Goal: Task Accomplishment & Management: Complete application form

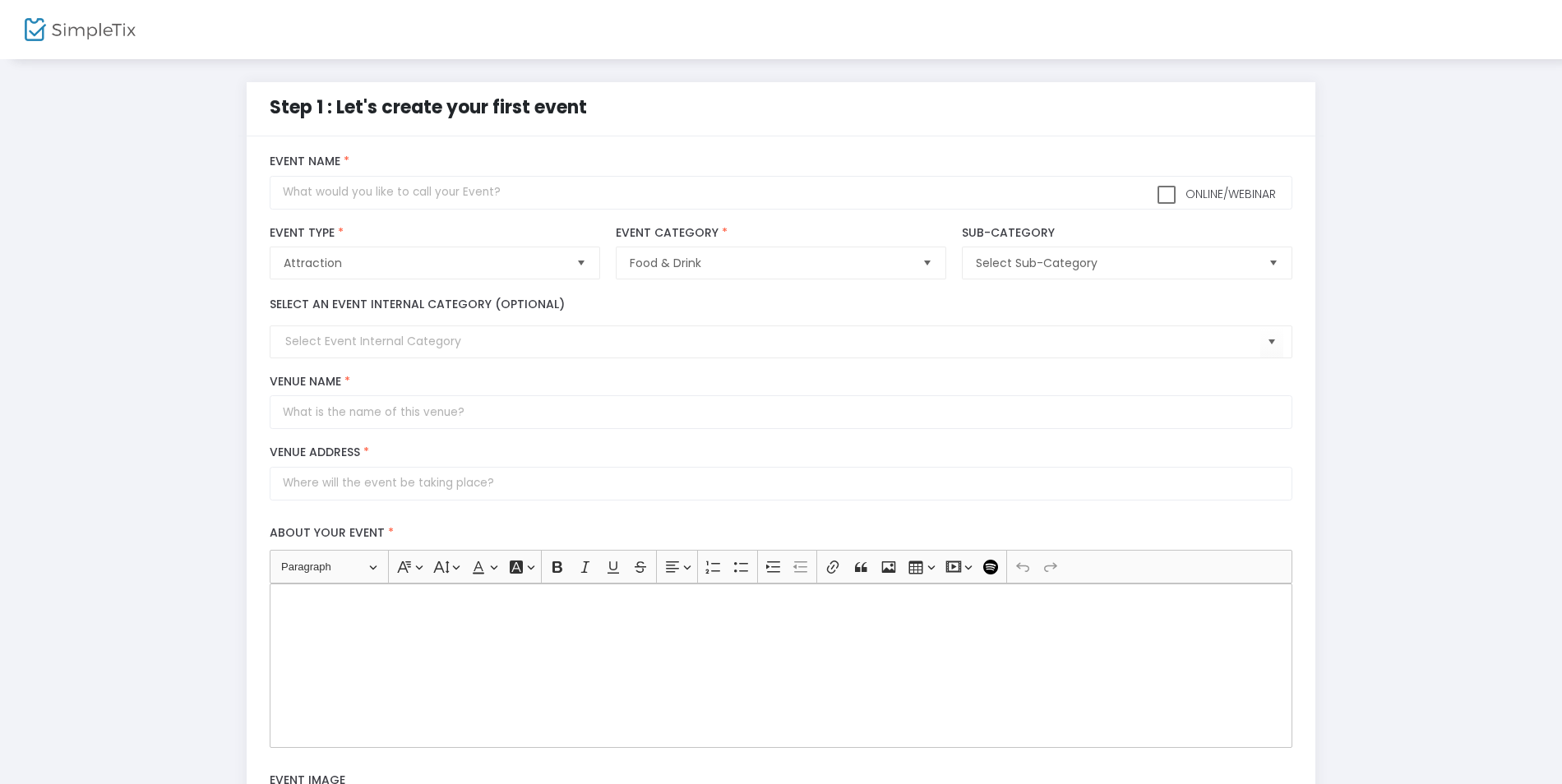
click at [571, 262] on span "Select" at bounding box center [581, 263] width 27 height 27
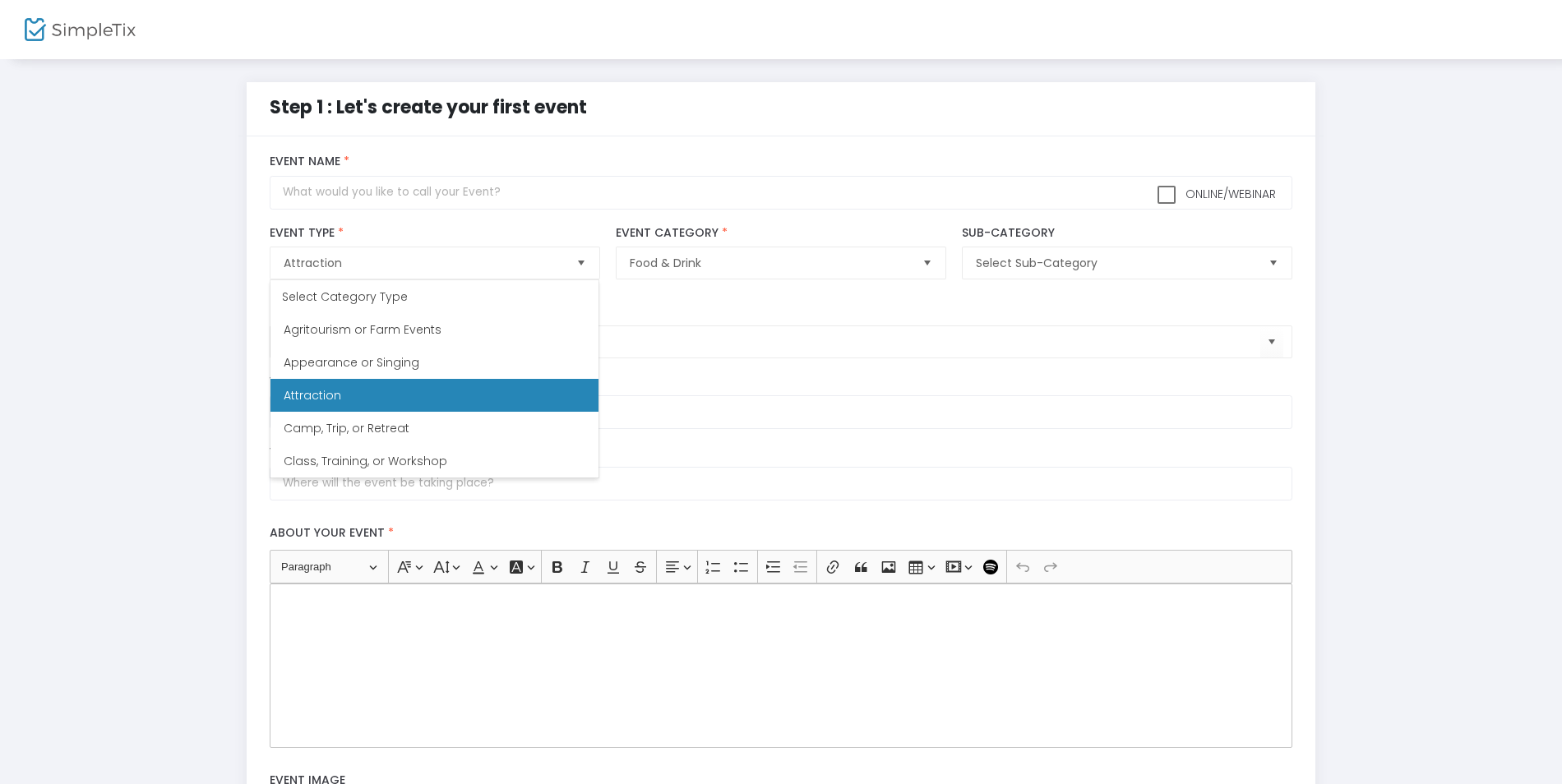
click at [755, 134] on div "Step 1 : Let's create your first event" at bounding box center [522, 120] width 519 height 54
